Goal: Transaction & Acquisition: Purchase product/service

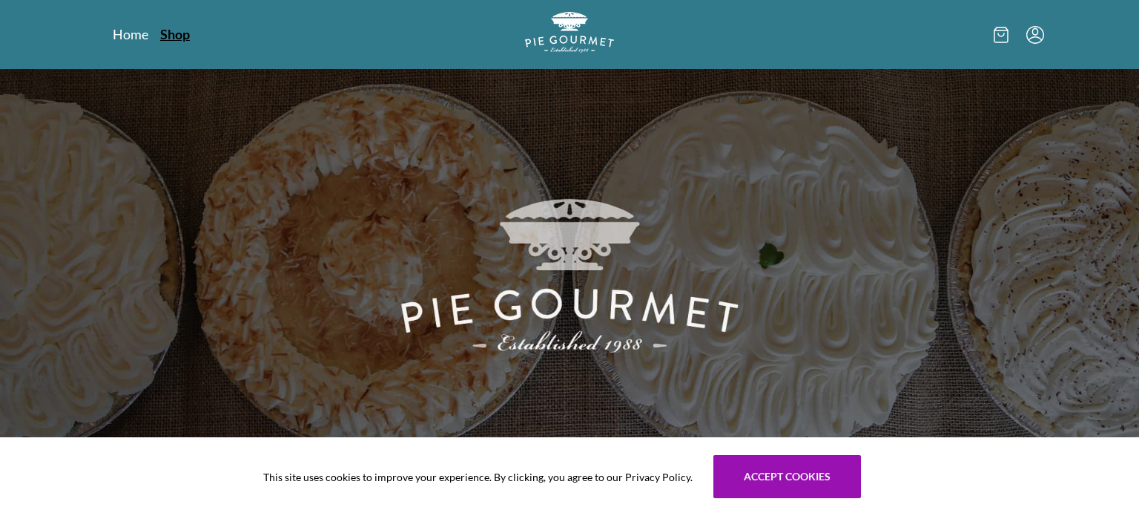
click at [182, 33] on link "Shop" at bounding box center [175, 34] width 30 height 18
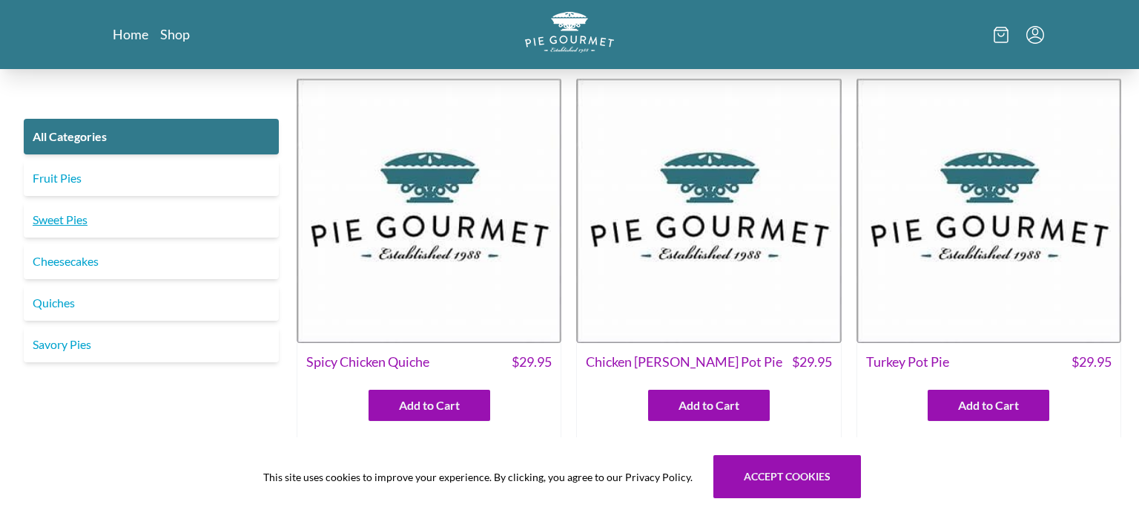
click at [60, 232] on link "Sweet Pies" at bounding box center [151, 220] width 255 height 36
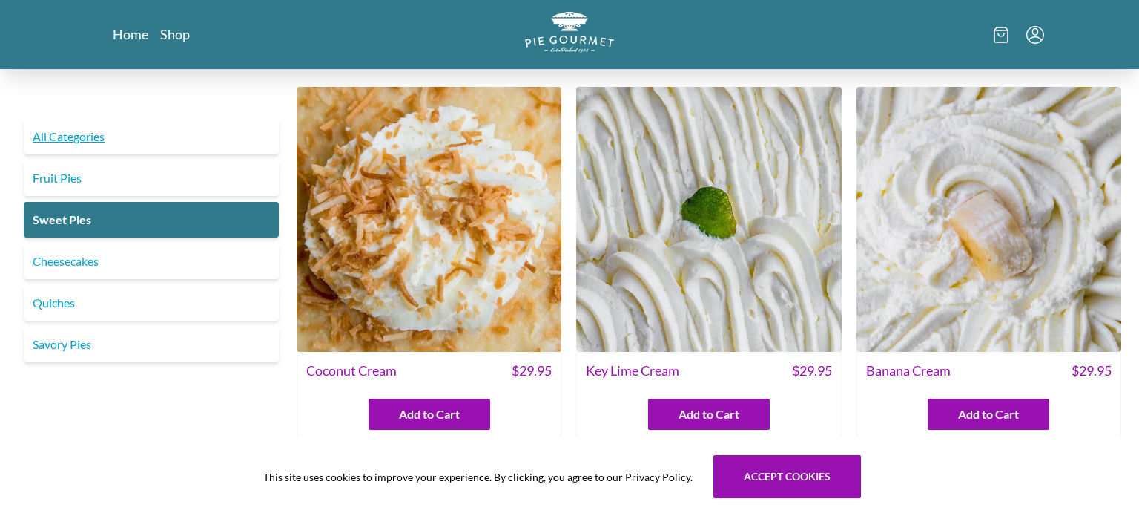
click at [85, 131] on link "All Categories" at bounding box center [151, 137] width 255 height 36
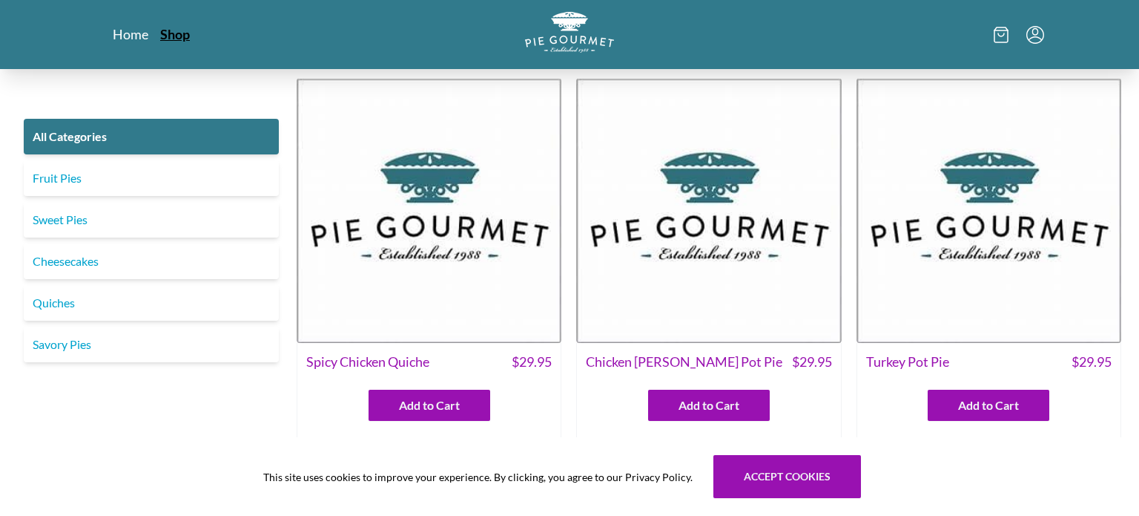
click at [175, 41] on link "Shop" at bounding box center [175, 34] width 30 height 18
